Goal: Use online tool/utility

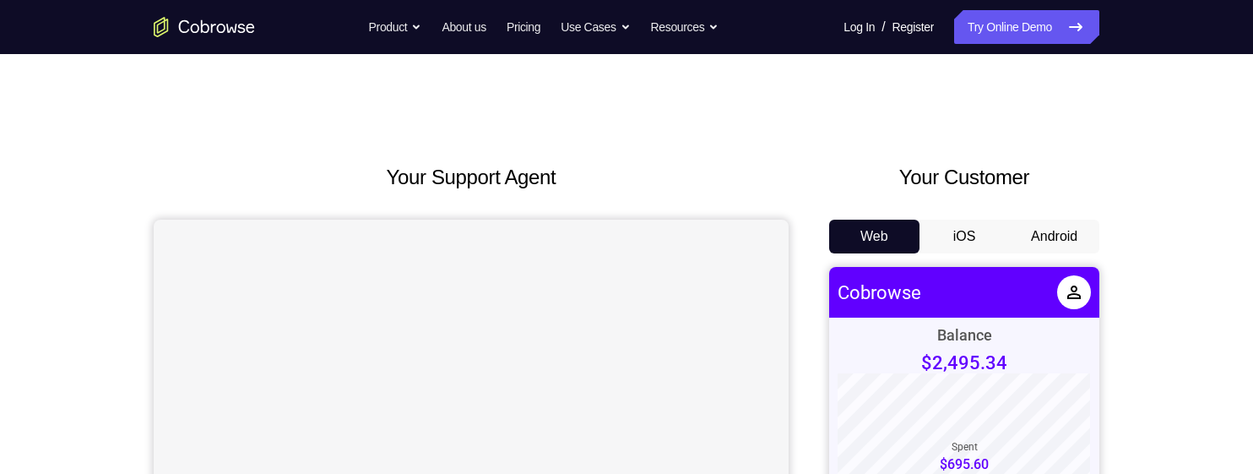
click at [1049, 242] on button "Android" at bounding box center [1054, 237] width 90 height 34
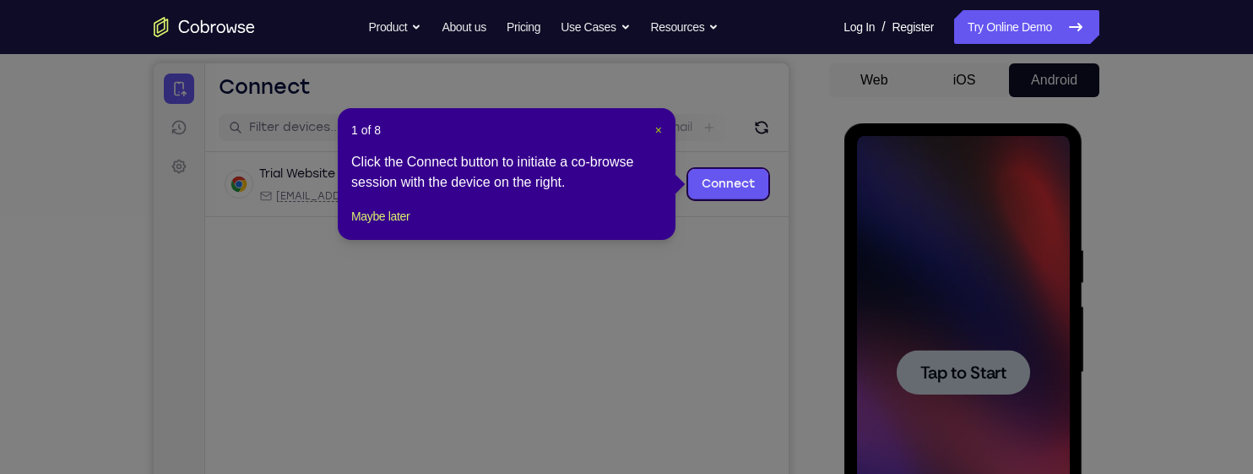
click at [656, 126] on span "×" at bounding box center [658, 130] width 7 height 14
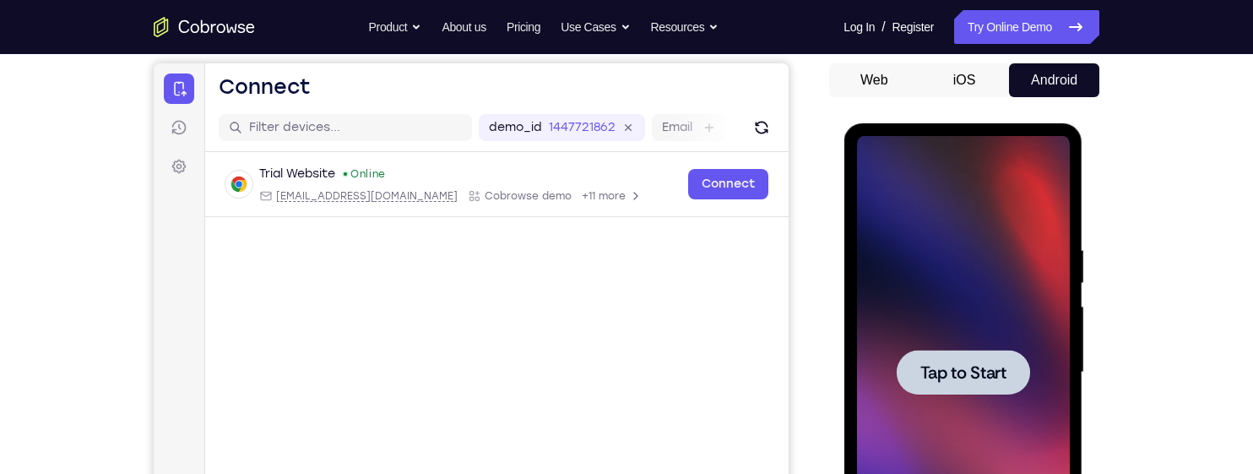
click at [1019, 298] on div at bounding box center [962, 372] width 213 height 473
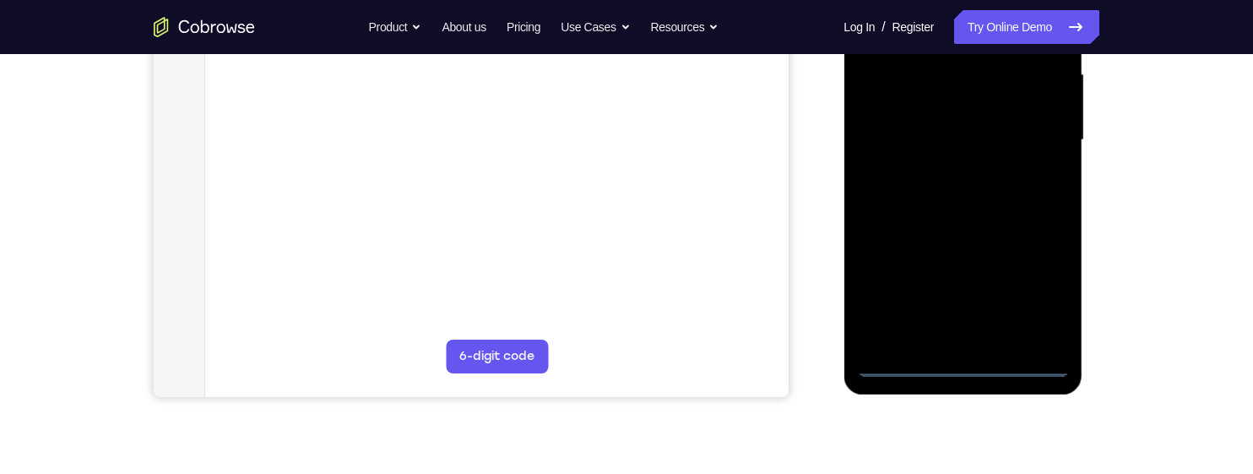
scroll to position [392, 0]
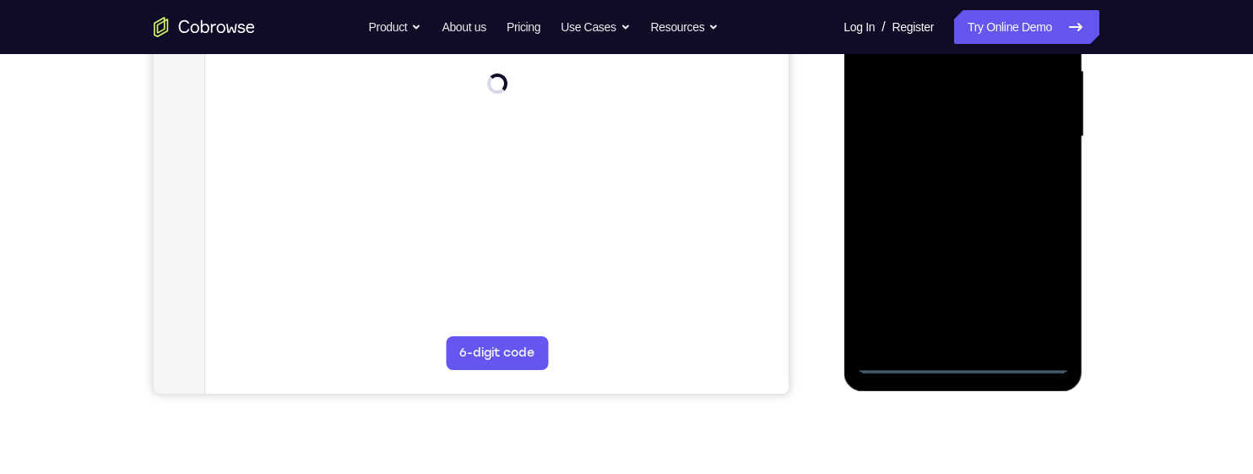
click at [954, 355] on div at bounding box center [962, 136] width 213 height 473
click at [1040, 288] on div at bounding box center [962, 136] width 213 height 473
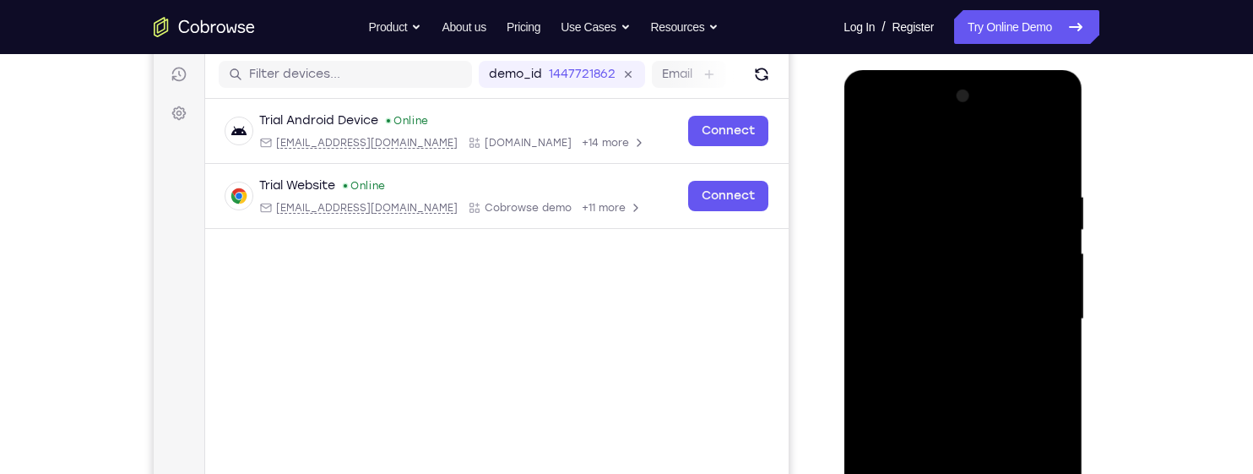
scroll to position [166, 0]
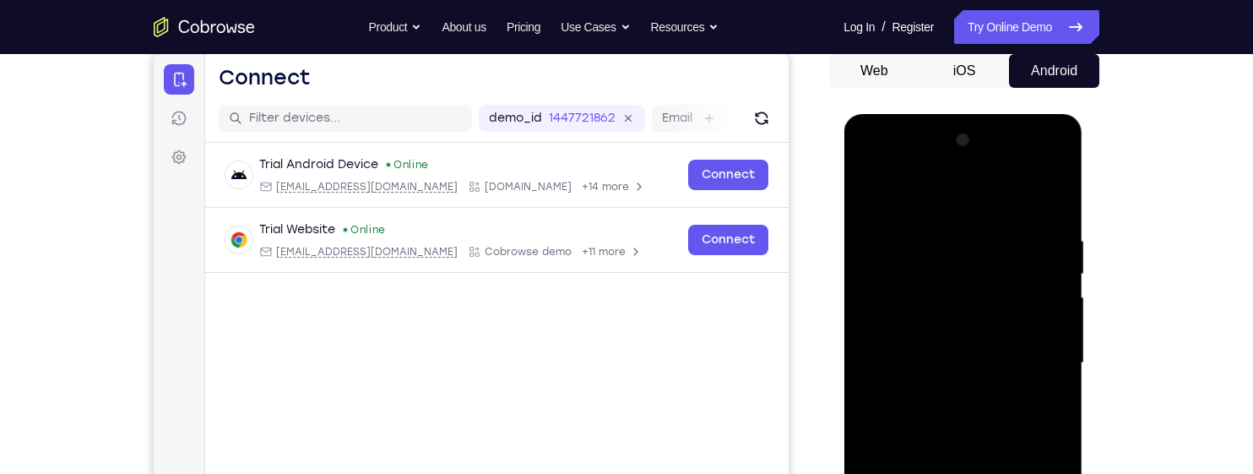
click at [931, 200] on div at bounding box center [962, 363] width 213 height 473
click at [1032, 350] on div at bounding box center [962, 363] width 213 height 473
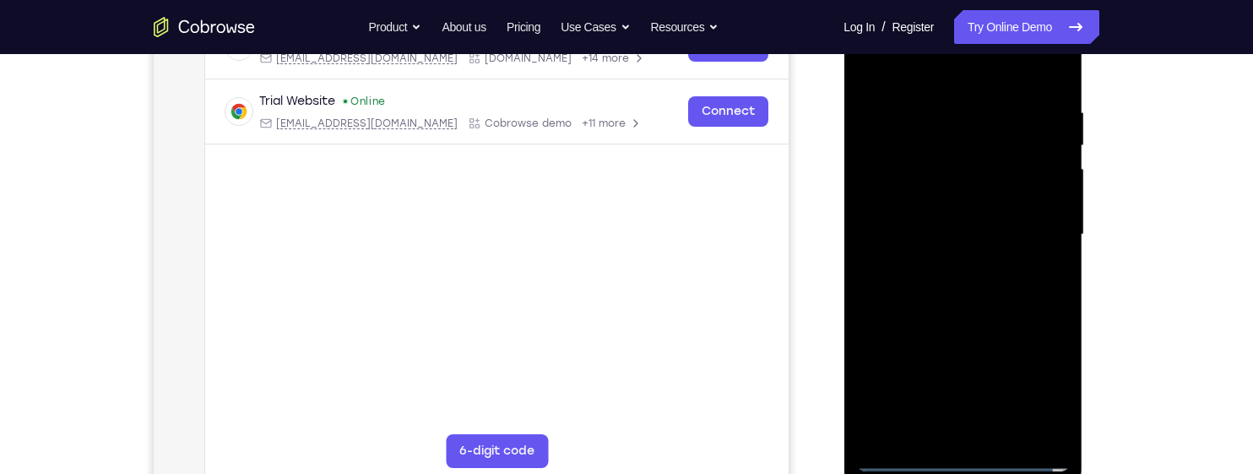
scroll to position [297, 0]
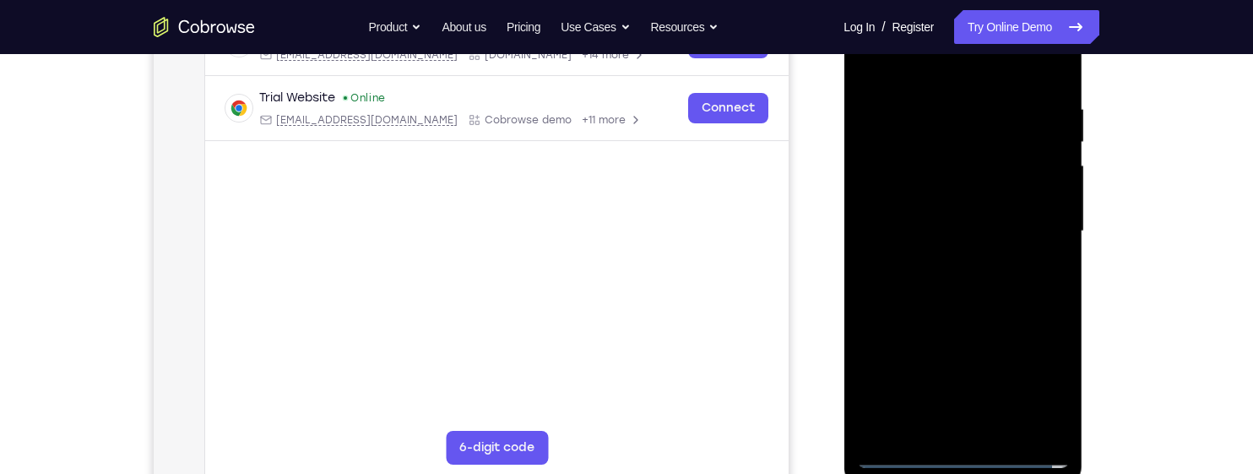
click at [947, 428] on div at bounding box center [962, 231] width 213 height 473
click at [928, 210] on div at bounding box center [962, 231] width 213 height 473
click at [908, 196] on div at bounding box center [962, 231] width 213 height 473
click at [918, 225] on div at bounding box center [962, 231] width 213 height 473
click at [909, 283] on div at bounding box center [962, 231] width 213 height 473
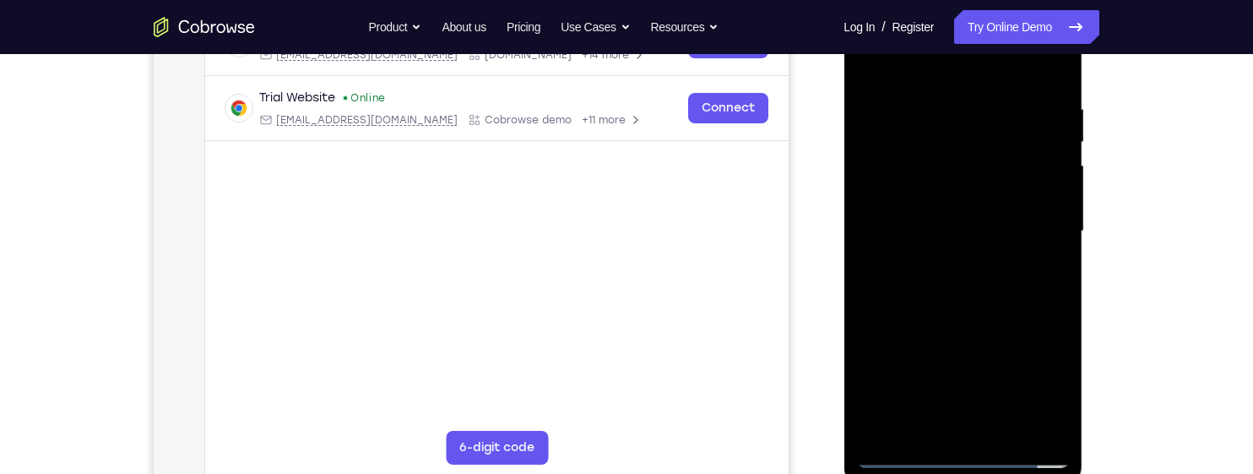
click at [909, 289] on div at bounding box center [962, 231] width 213 height 473
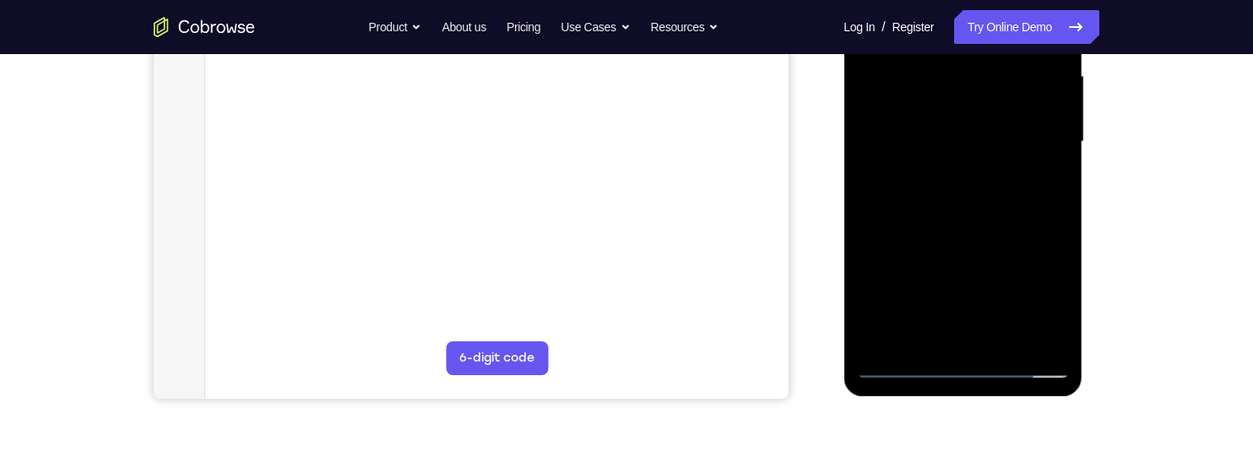
scroll to position [405, 0]
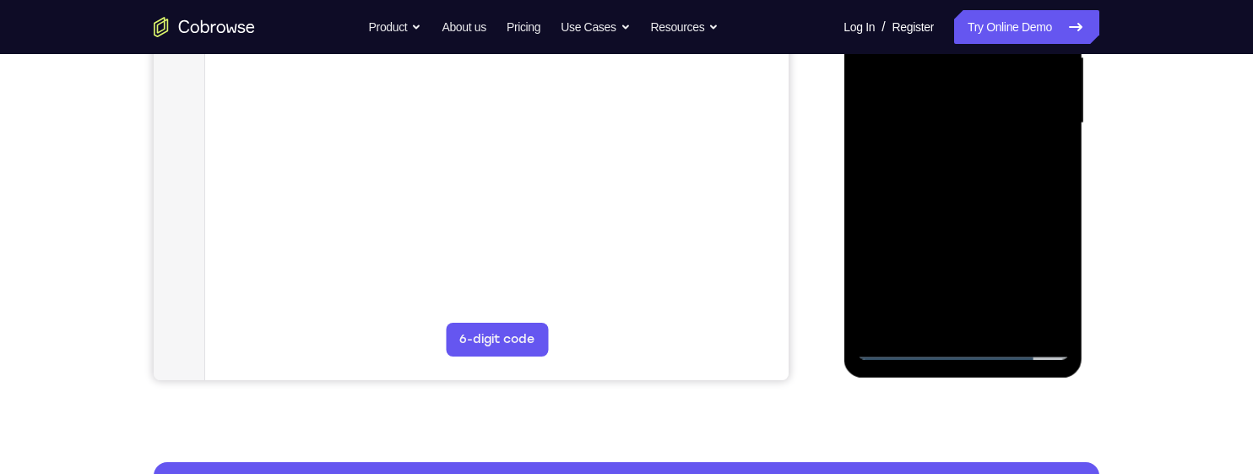
click at [931, 182] on div at bounding box center [962, 123] width 213 height 473
click at [1006, 326] on div at bounding box center [962, 123] width 213 height 473
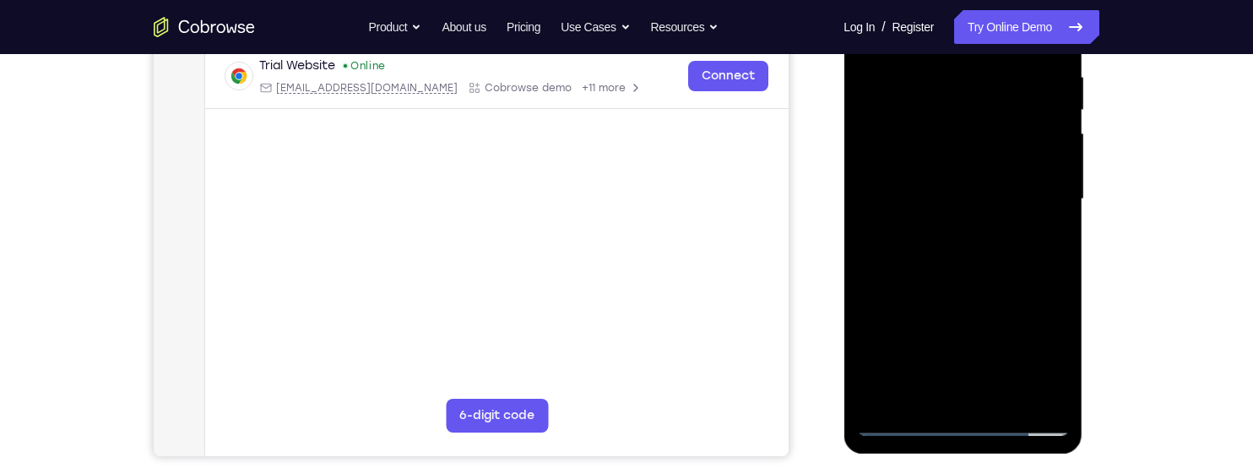
scroll to position [336, 0]
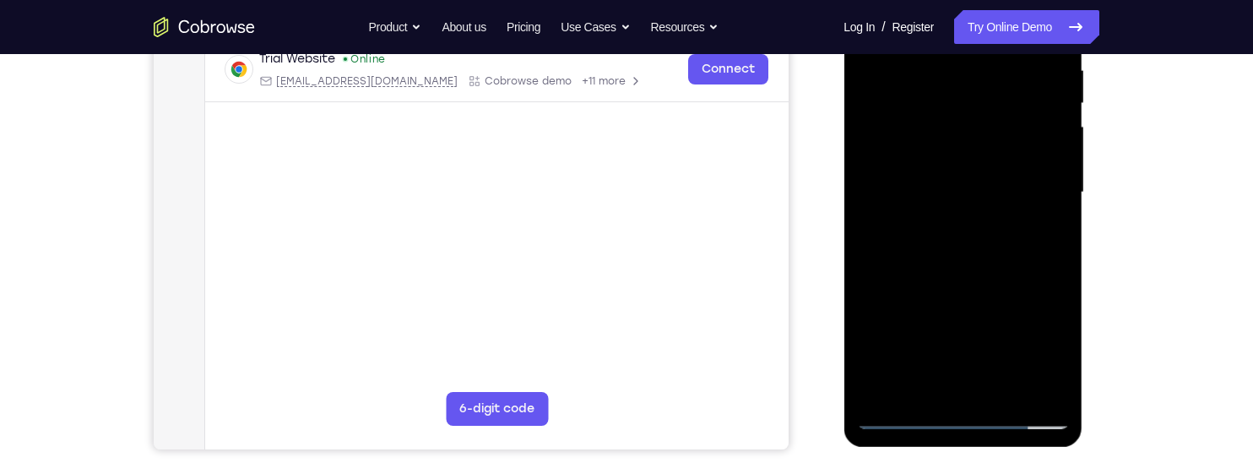
click at [900, 414] on div at bounding box center [962, 192] width 213 height 473
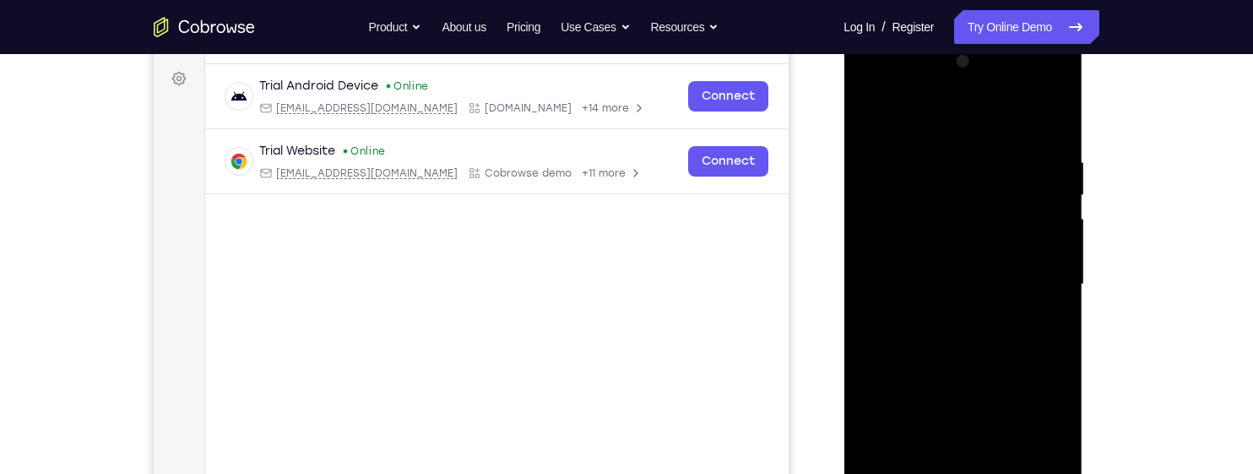
scroll to position [242, 0]
click at [1057, 232] on div at bounding box center [962, 286] width 213 height 473
click at [1062, 220] on div at bounding box center [962, 286] width 213 height 473
click at [1064, 230] on div at bounding box center [962, 286] width 213 height 473
click at [1050, 234] on div at bounding box center [962, 286] width 213 height 473
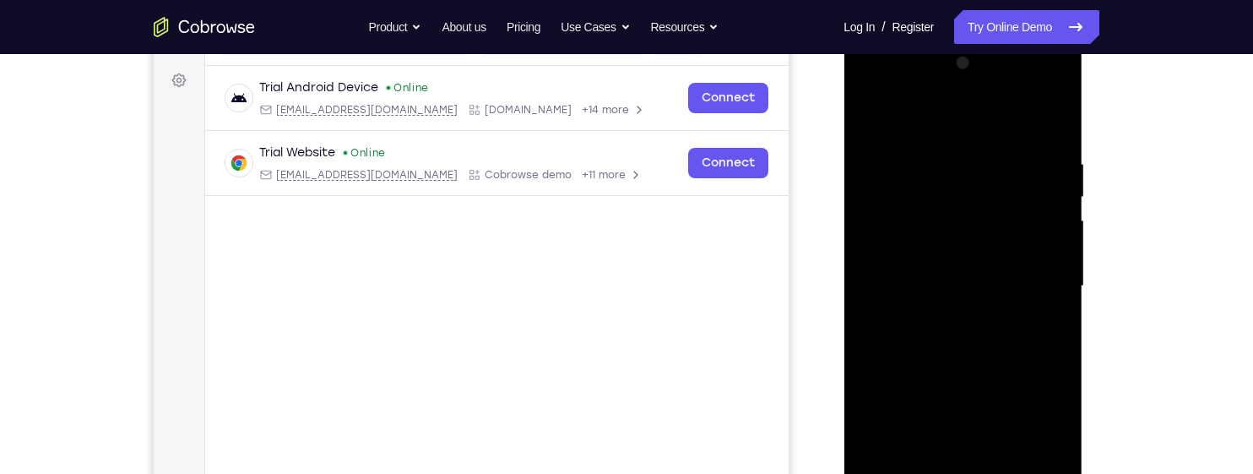
click at [1048, 230] on div at bounding box center [962, 286] width 213 height 473
click at [1050, 230] on div at bounding box center [962, 286] width 213 height 473
click at [1056, 228] on div at bounding box center [962, 286] width 213 height 473
click at [1056, 233] on div at bounding box center [962, 286] width 213 height 473
click at [1062, 231] on div at bounding box center [962, 286] width 213 height 473
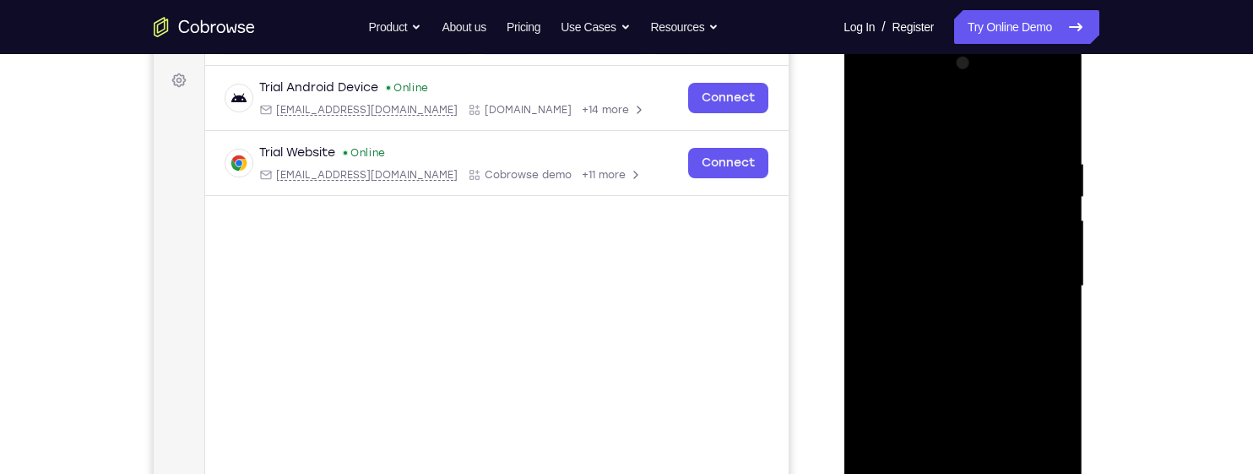
click at [1060, 232] on div at bounding box center [962, 286] width 213 height 473
click at [1059, 229] on div at bounding box center [962, 286] width 213 height 473
click at [1059, 226] on div at bounding box center [962, 286] width 213 height 473
click at [1058, 222] on div at bounding box center [962, 286] width 213 height 473
click at [1055, 234] on div at bounding box center [962, 286] width 213 height 473
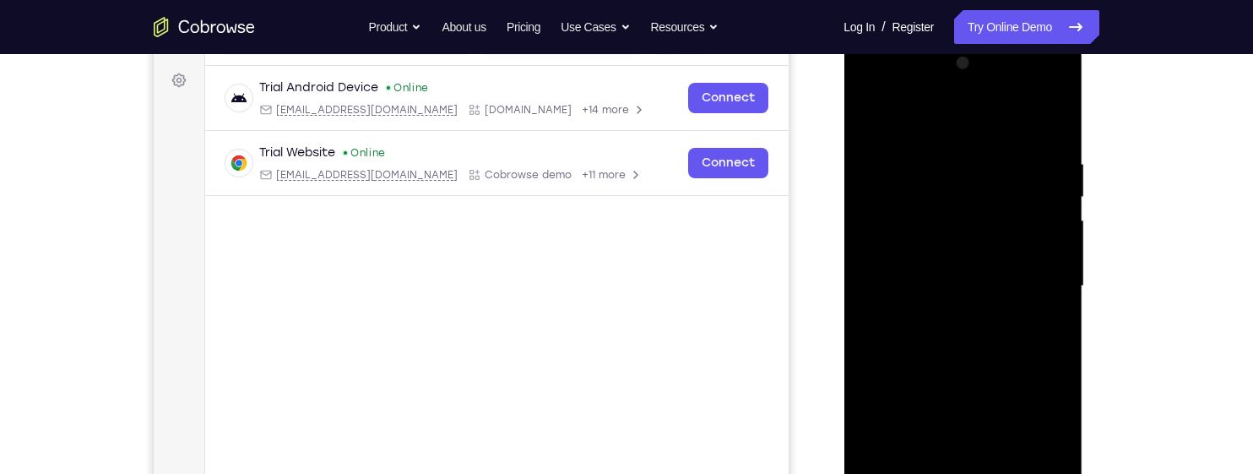
click at [1056, 225] on div at bounding box center [962, 286] width 213 height 473
click at [1045, 213] on div at bounding box center [962, 286] width 213 height 473
click at [1044, 215] on div at bounding box center [962, 286] width 213 height 473
click at [1054, 251] on div at bounding box center [962, 286] width 213 height 473
click at [1052, 251] on div at bounding box center [962, 286] width 213 height 473
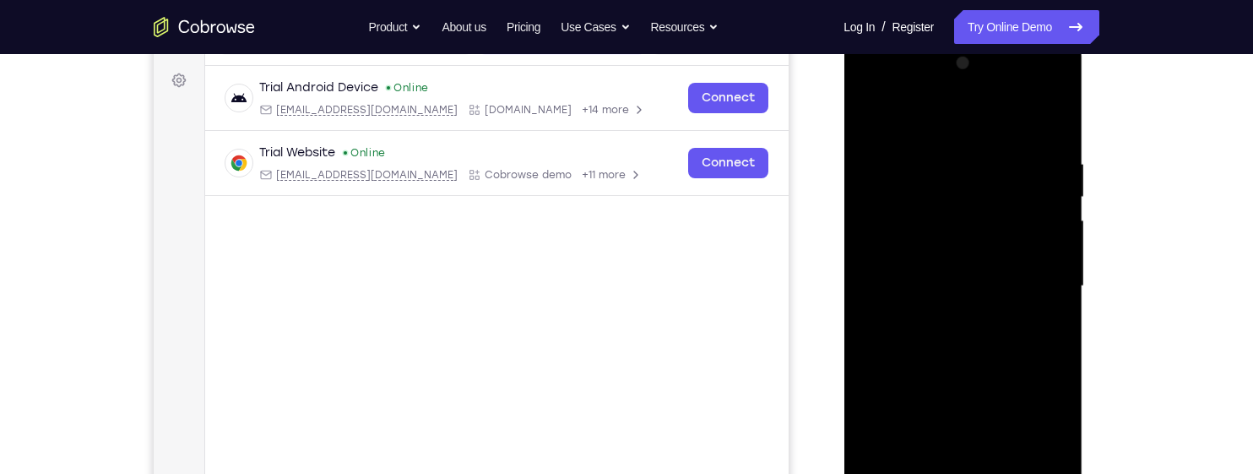
click at [1061, 250] on div at bounding box center [962, 286] width 213 height 473
click at [1055, 243] on div at bounding box center [962, 286] width 213 height 473
click at [1055, 245] on div at bounding box center [962, 286] width 213 height 473
click at [1050, 245] on div at bounding box center [962, 286] width 213 height 473
click at [1056, 246] on div at bounding box center [962, 286] width 213 height 473
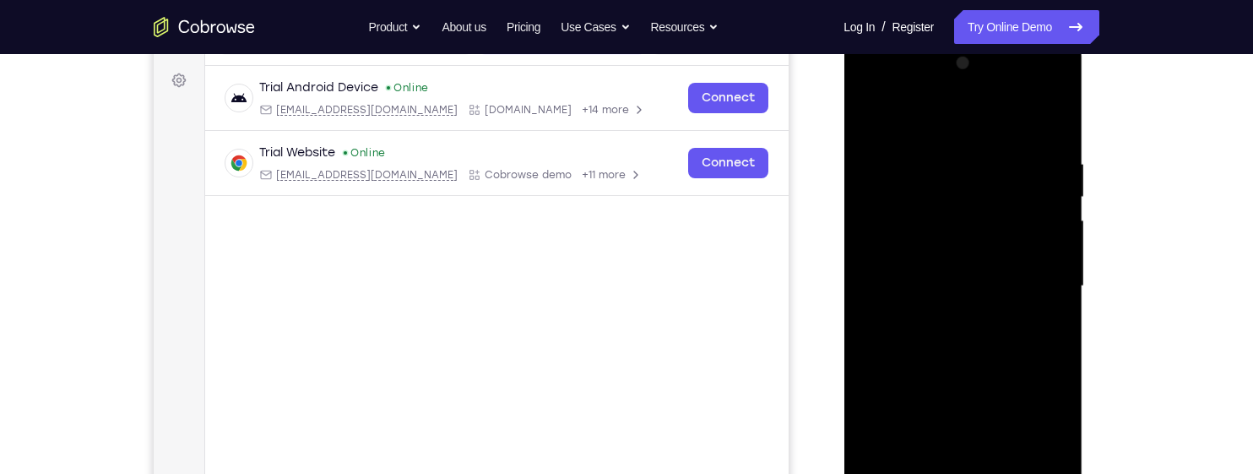
click at [1055, 241] on div at bounding box center [962, 286] width 213 height 473
click at [1059, 238] on div at bounding box center [962, 286] width 213 height 473
click at [1058, 241] on div at bounding box center [962, 286] width 213 height 473
click at [1056, 241] on div at bounding box center [962, 286] width 213 height 473
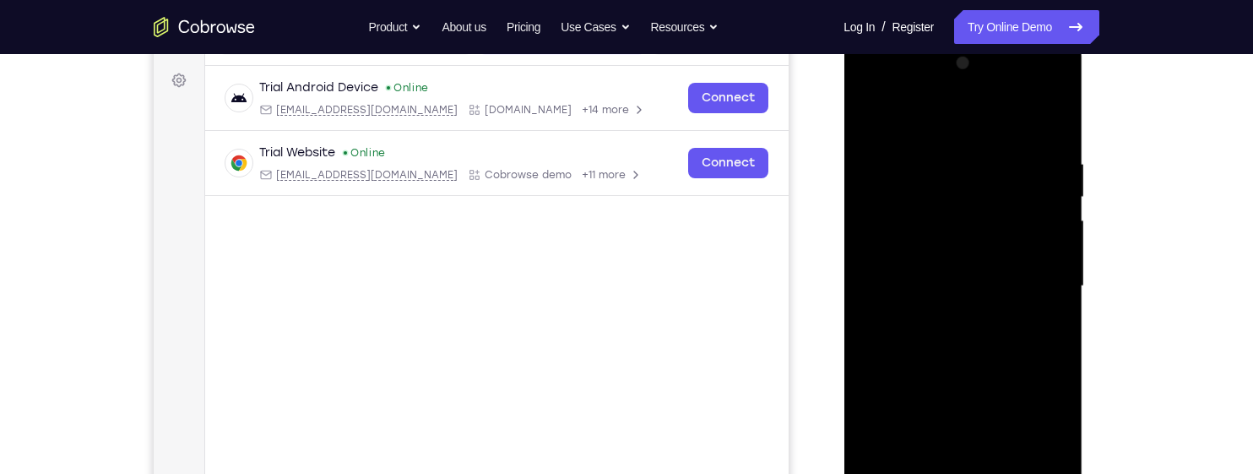
click at [1058, 241] on div at bounding box center [962, 286] width 213 height 473
click at [1061, 237] on div at bounding box center [962, 286] width 213 height 473
click at [1059, 237] on div at bounding box center [962, 286] width 213 height 473
click at [1055, 236] on div at bounding box center [962, 286] width 213 height 473
click at [1051, 239] on div at bounding box center [962, 286] width 213 height 473
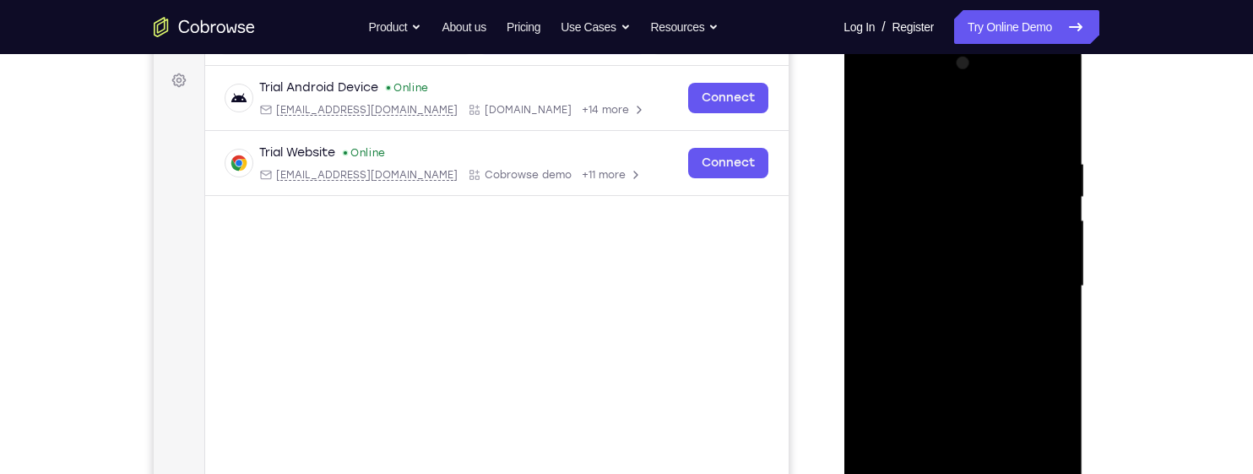
click at [1067, 236] on div at bounding box center [962, 286] width 213 height 473
click at [1064, 240] on div at bounding box center [962, 286] width 213 height 473
click at [1056, 242] on div at bounding box center [962, 286] width 213 height 473
click at [1058, 240] on div at bounding box center [962, 286] width 213 height 473
click at [1056, 233] on div at bounding box center [962, 286] width 213 height 473
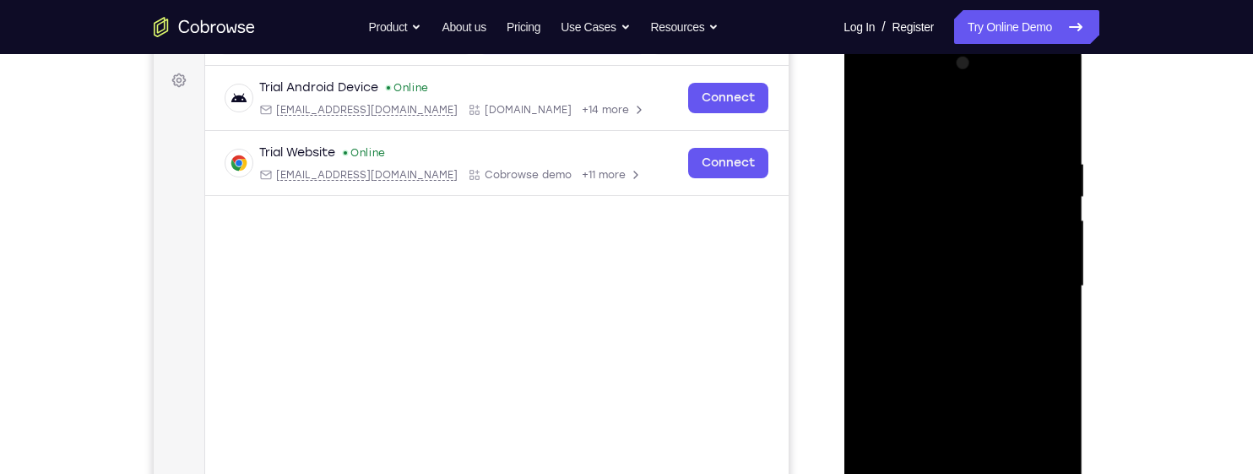
scroll to position [243, 0]
click at [1050, 229] on div at bounding box center [962, 285] width 213 height 473
click at [1049, 233] on div at bounding box center [962, 285] width 213 height 473
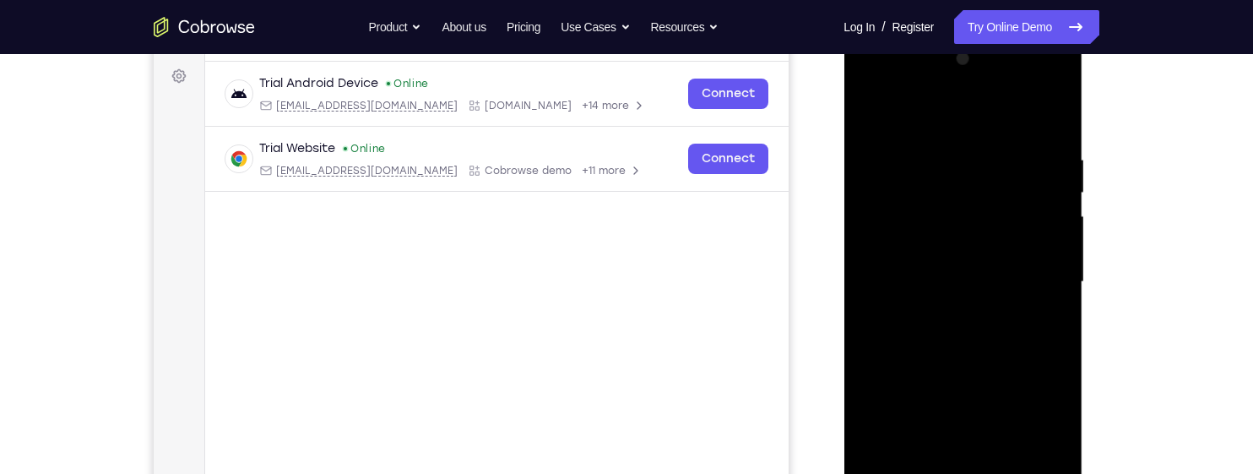
scroll to position [244, 0]
